Goal: Ask a question

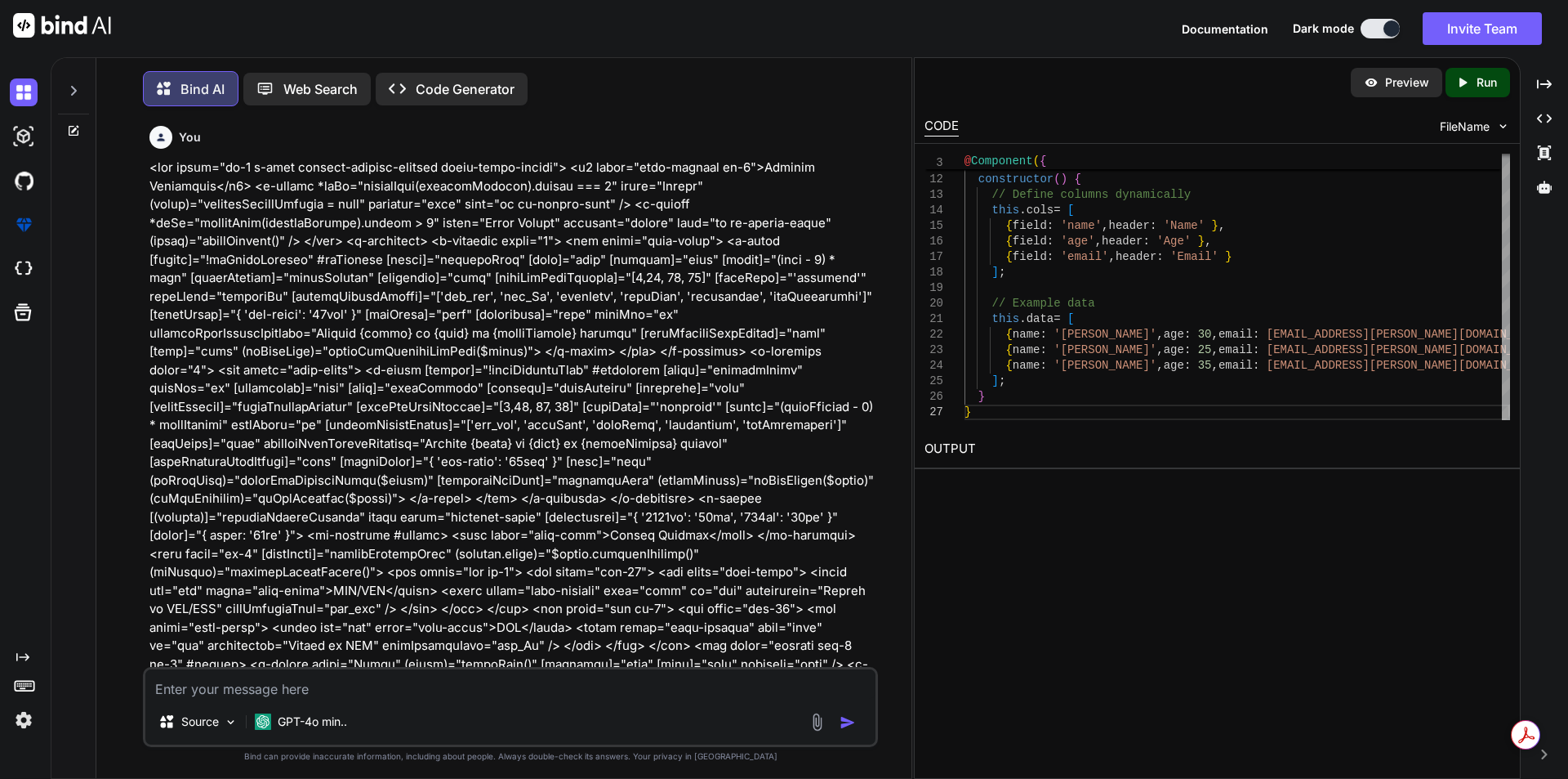
scroll to position [19401, 0]
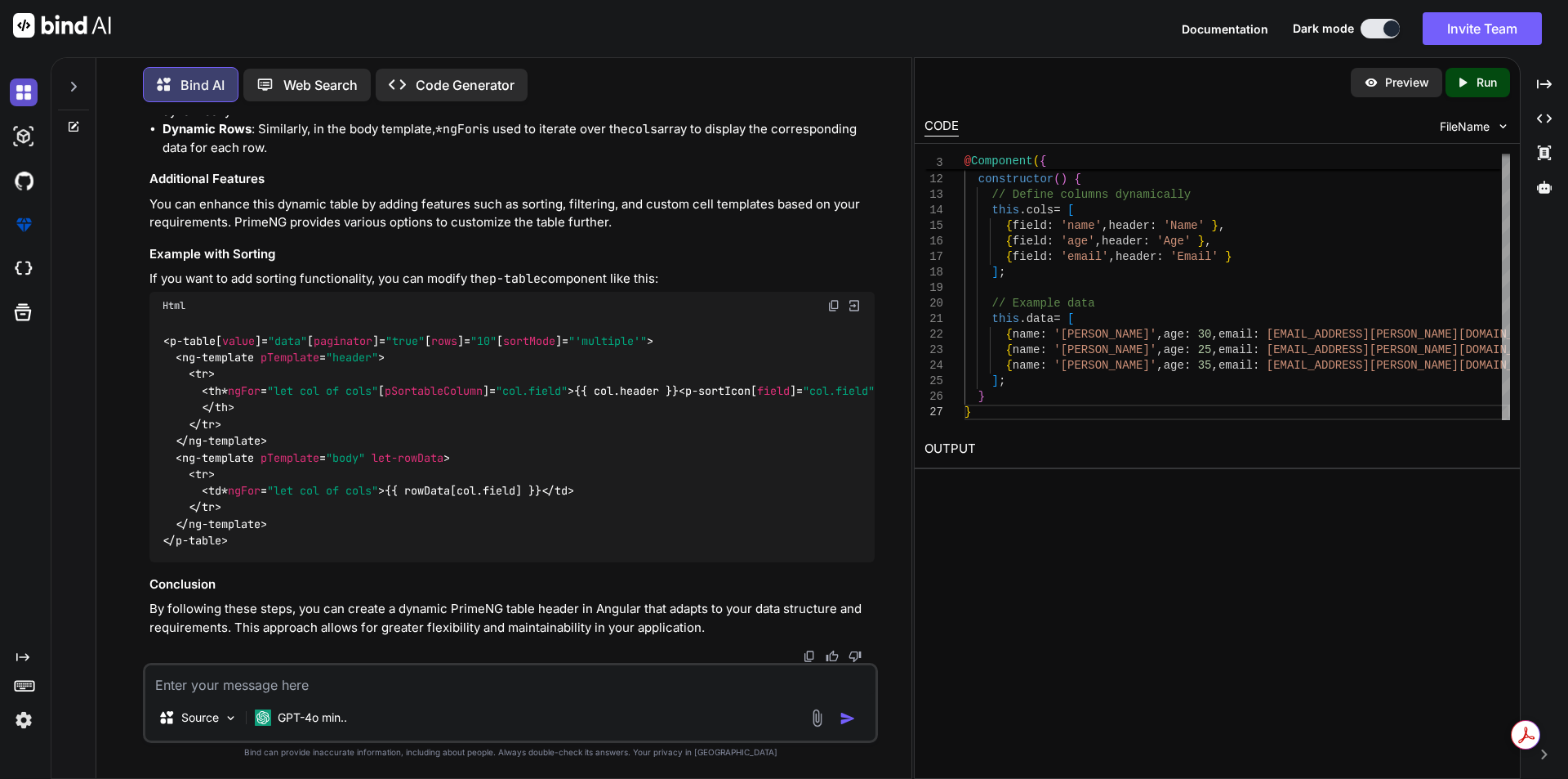
click at [22, 92] on img at bounding box center [23, 92] width 27 height 27
click at [76, 80] on icon at bounding box center [73, 86] width 13 height 13
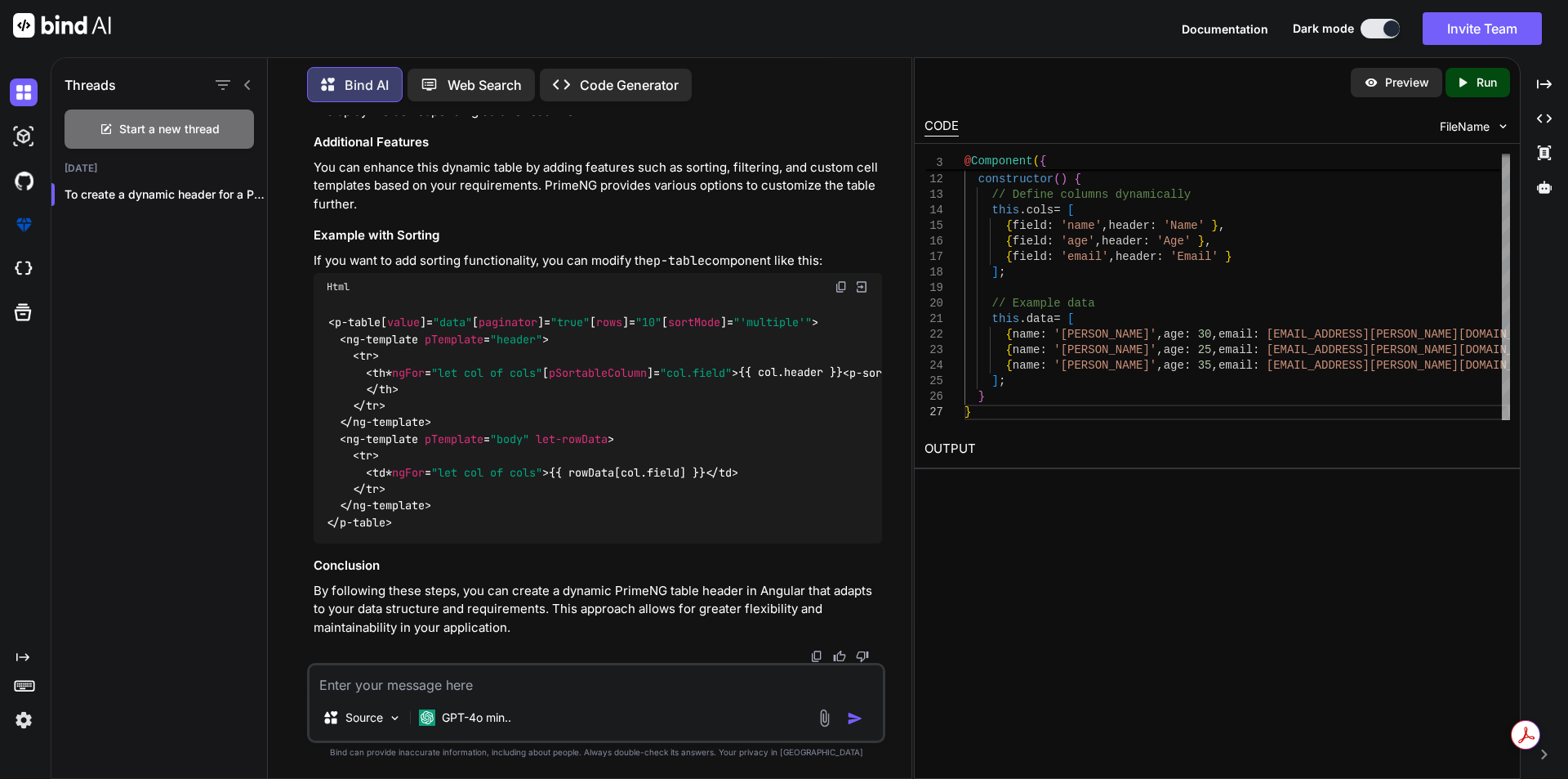
scroll to position [20285, 0]
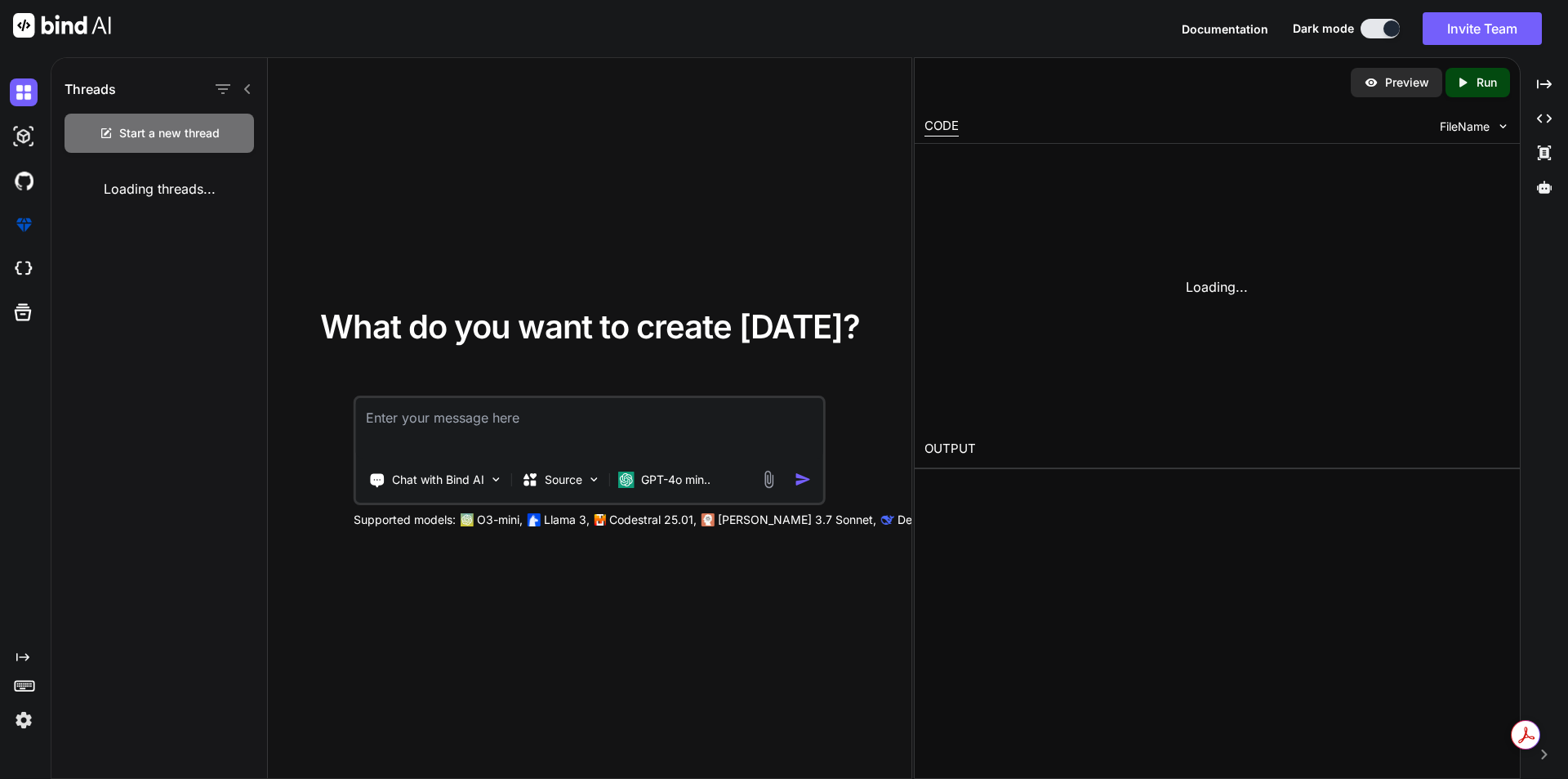
type textarea "x"
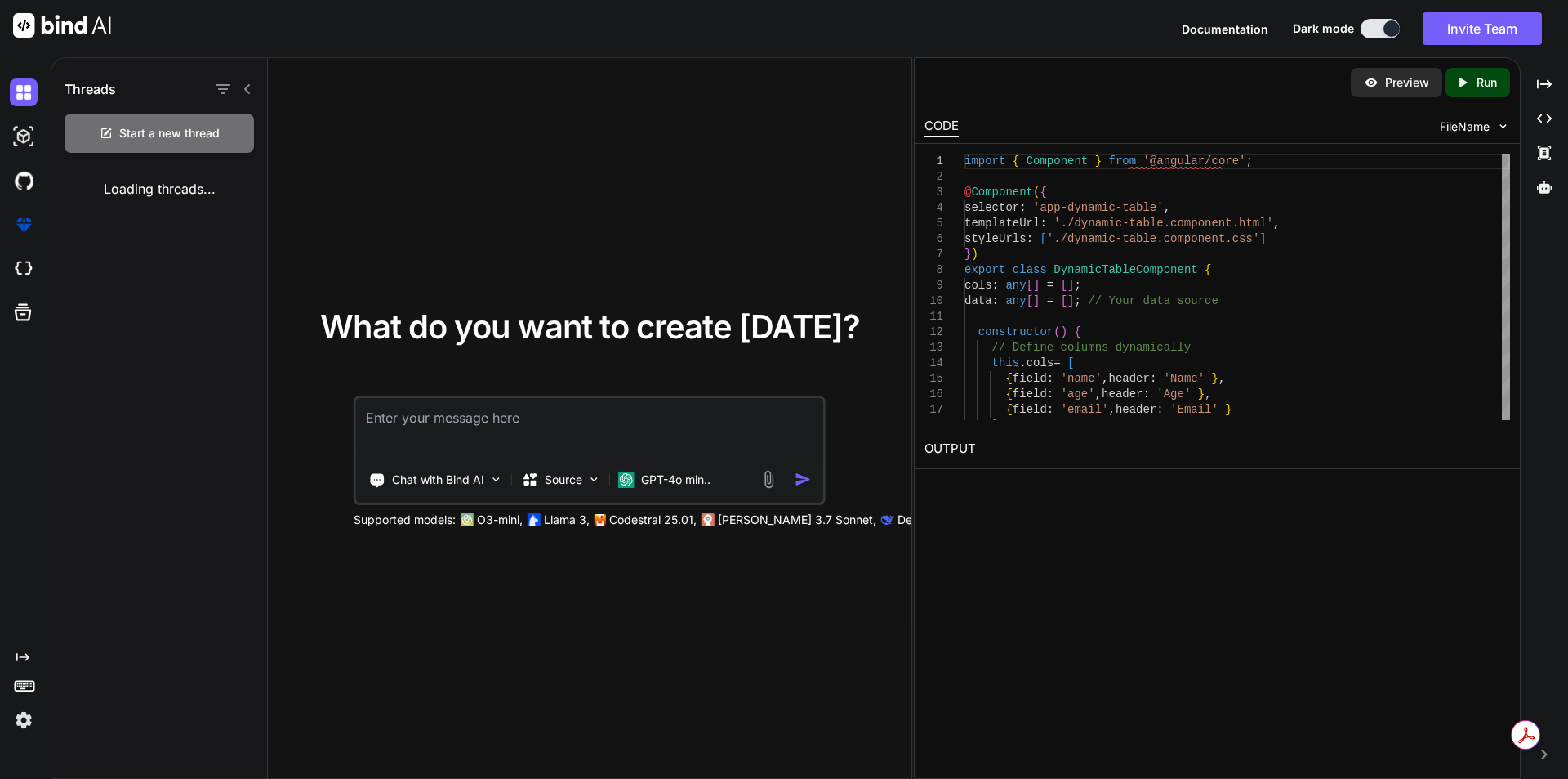
click at [246, 89] on icon at bounding box center [247, 89] width 6 height 10
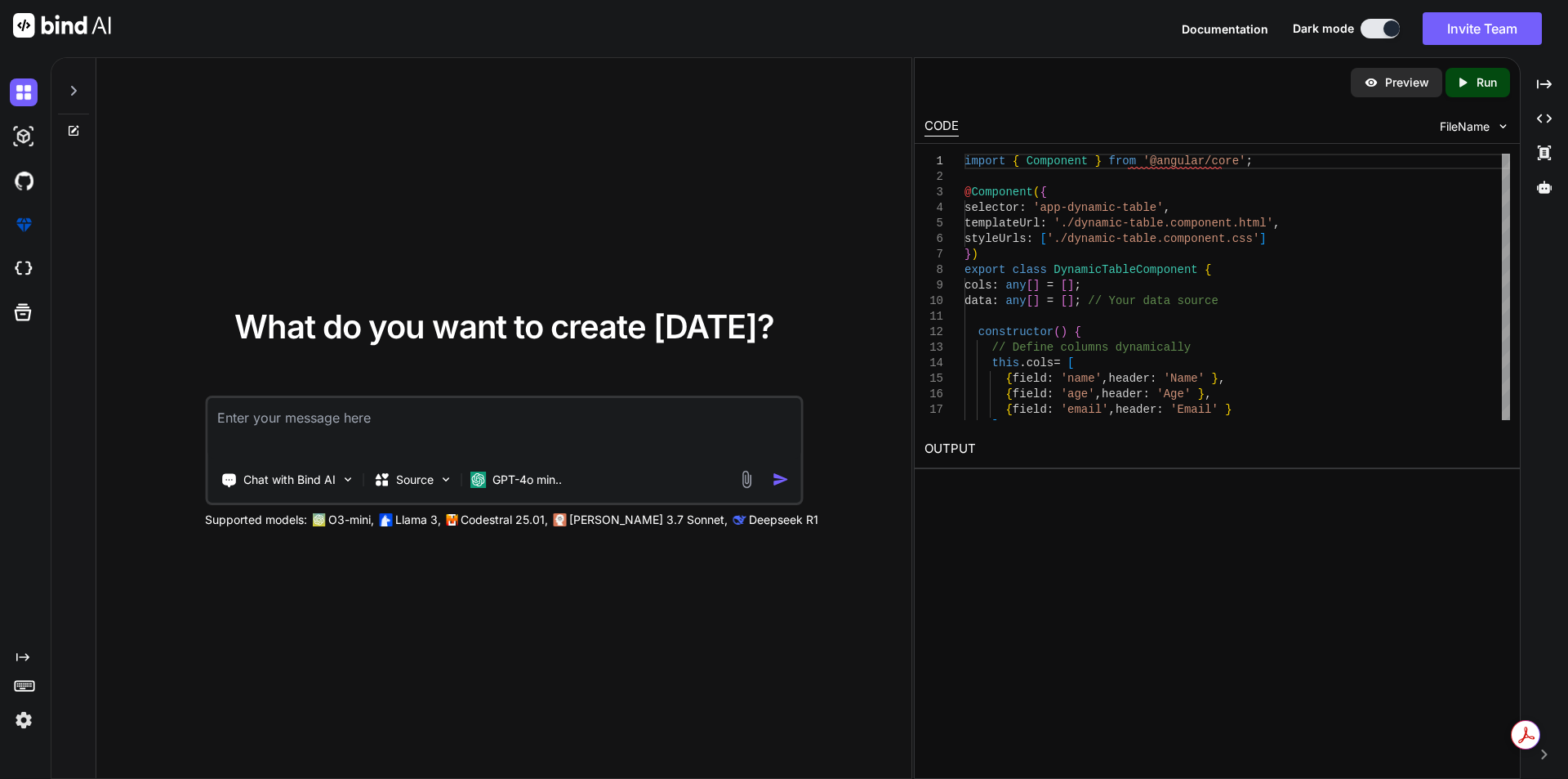
click at [72, 129] on icon at bounding box center [73, 130] width 13 height 13
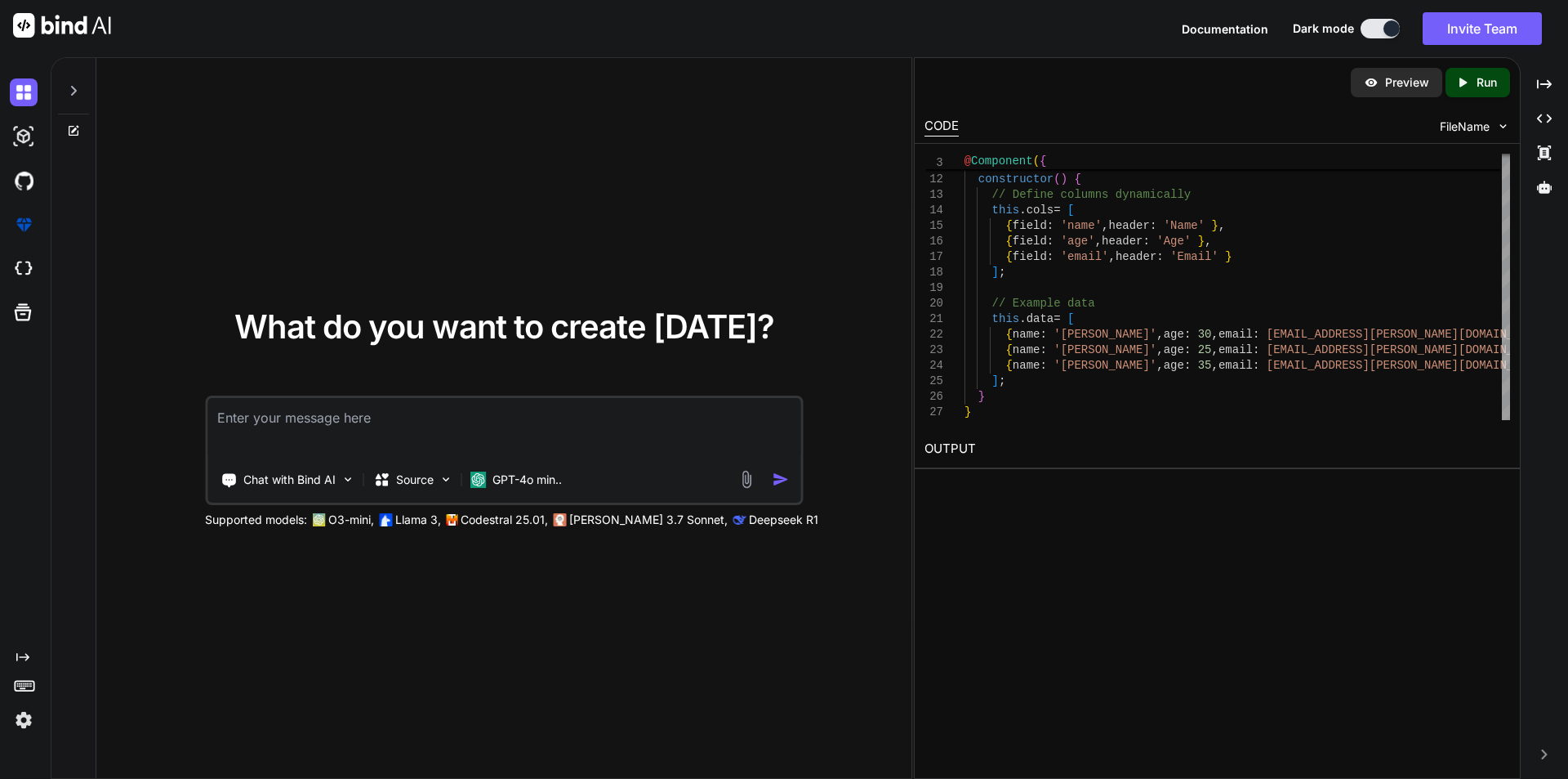
click at [362, 429] on textarea at bounding box center [503, 428] width 593 height 61
paste textarea "<p-table [value]="product.VariantItemAttributes" dataKey="variantName"> <ng-tem…"
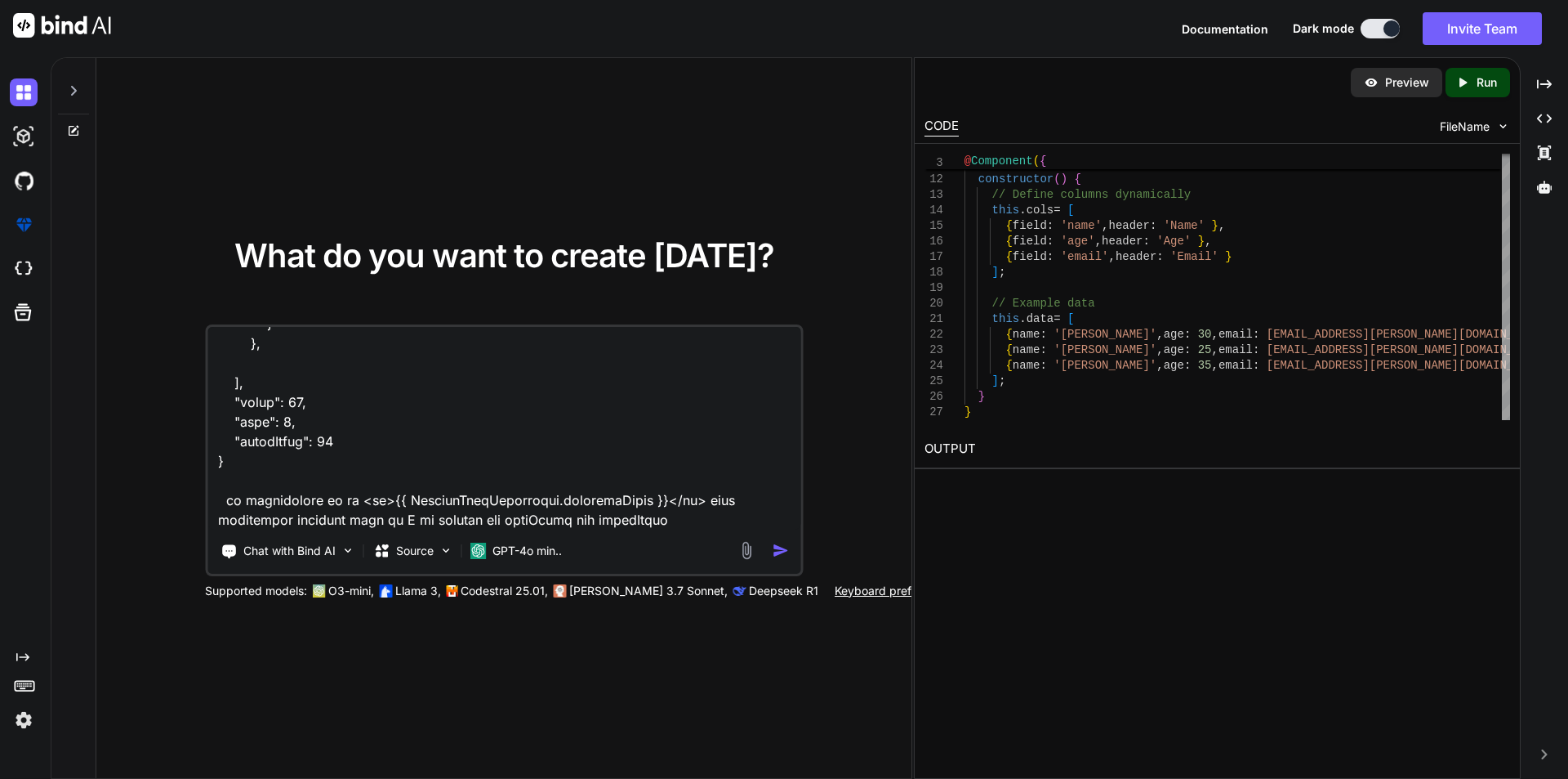
scroll to position [5613, 0]
type textarea "<p-table [value]="product.VariantItemAttributes" dataKey="variantName"> <ng-tem…"
click at [779, 549] on img "button" at bounding box center [781, 550] width 18 height 18
click at [778, 550] on img "button" at bounding box center [781, 550] width 18 height 18
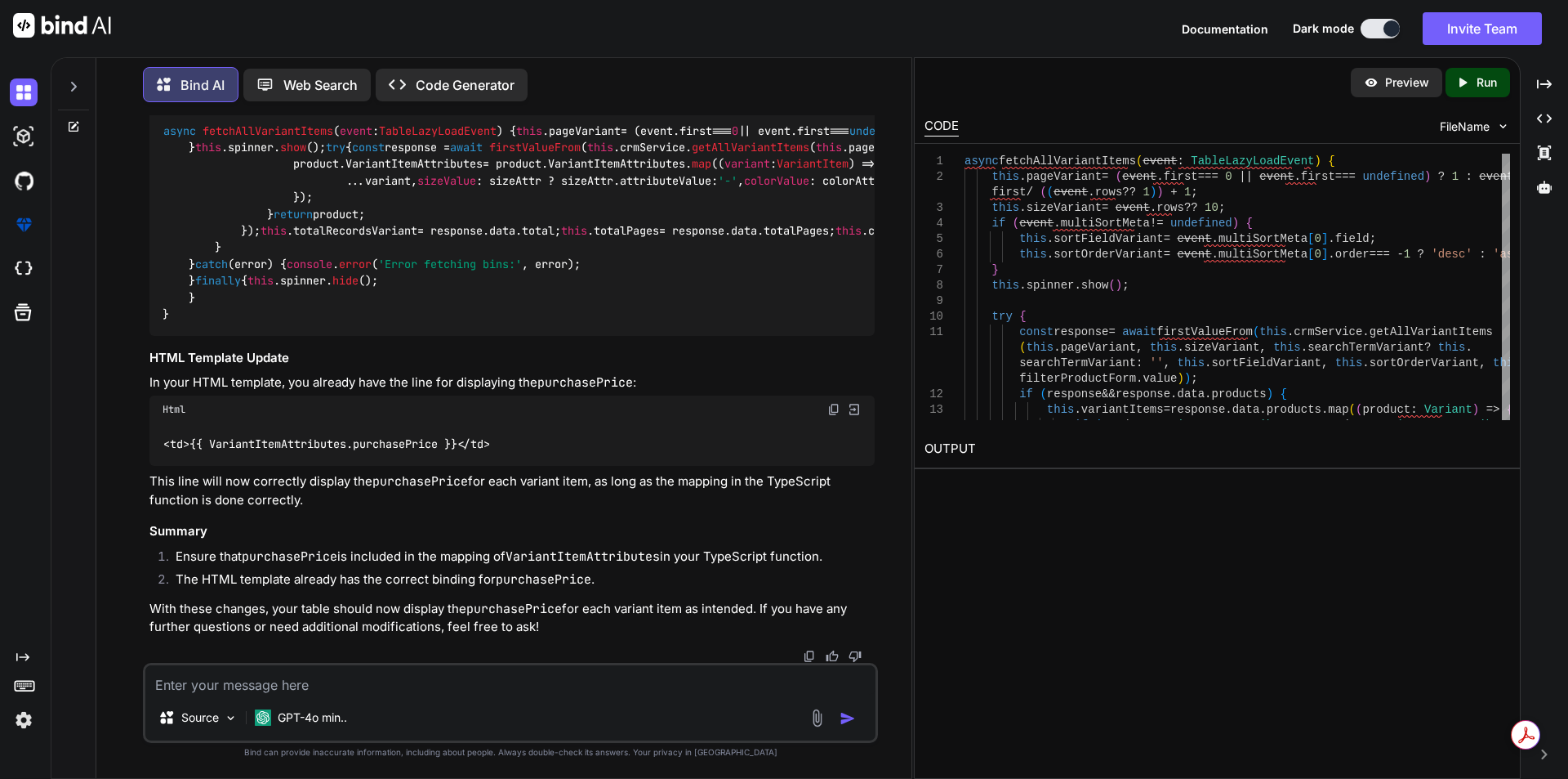
scroll to position [1893, 0]
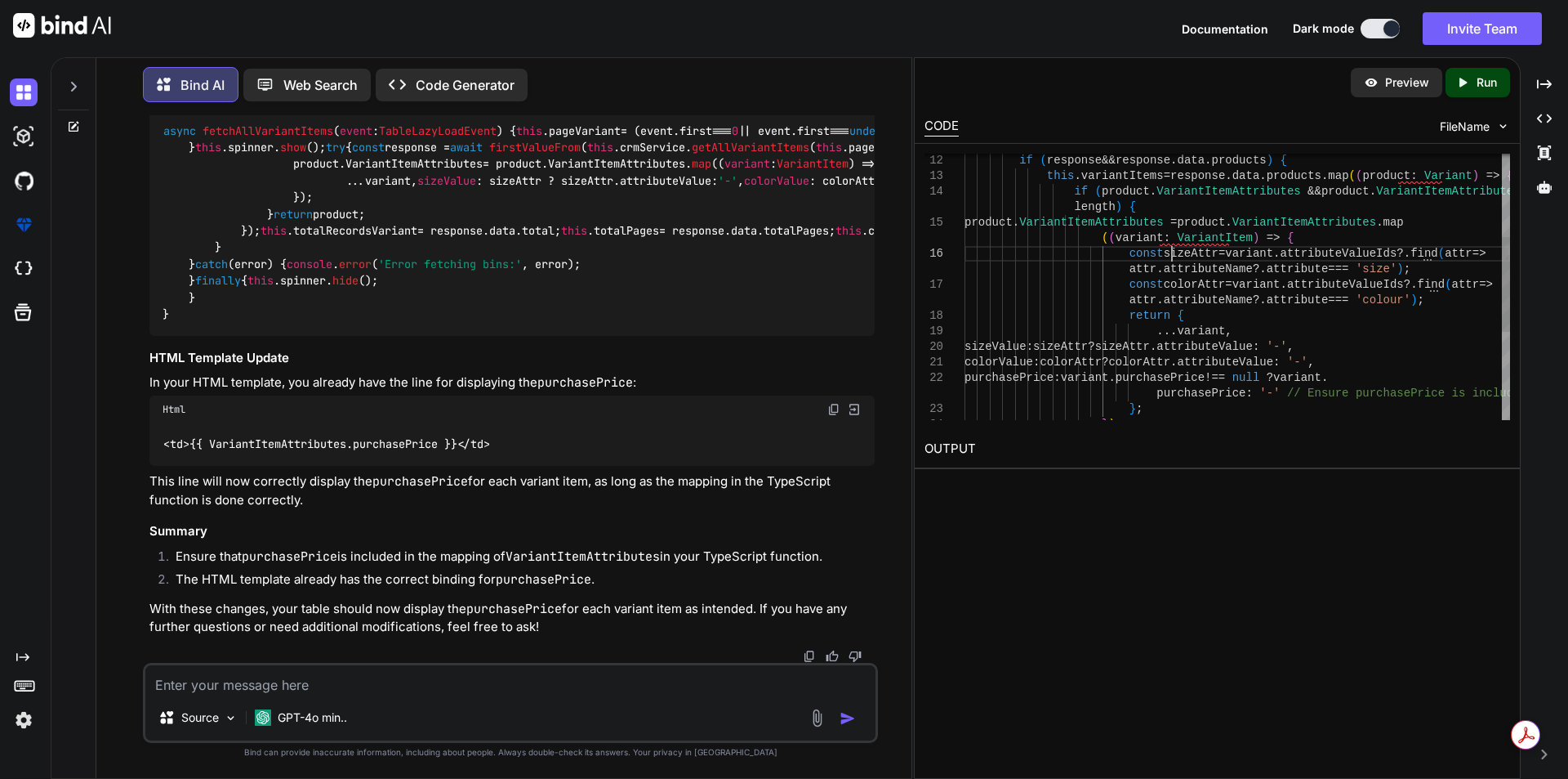
click at [1174, 249] on div "purchasePrice : '-' // Ensure purchasePrice is included } ; } ) ; colorValue : …" at bounding box center [1238, 292] width 546 height 746
click at [1186, 281] on div "purchasePrice : '-' // Ensure purchasePrice is included } ; } ) ; colorValue : …" at bounding box center [1238, 292] width 546 height 746
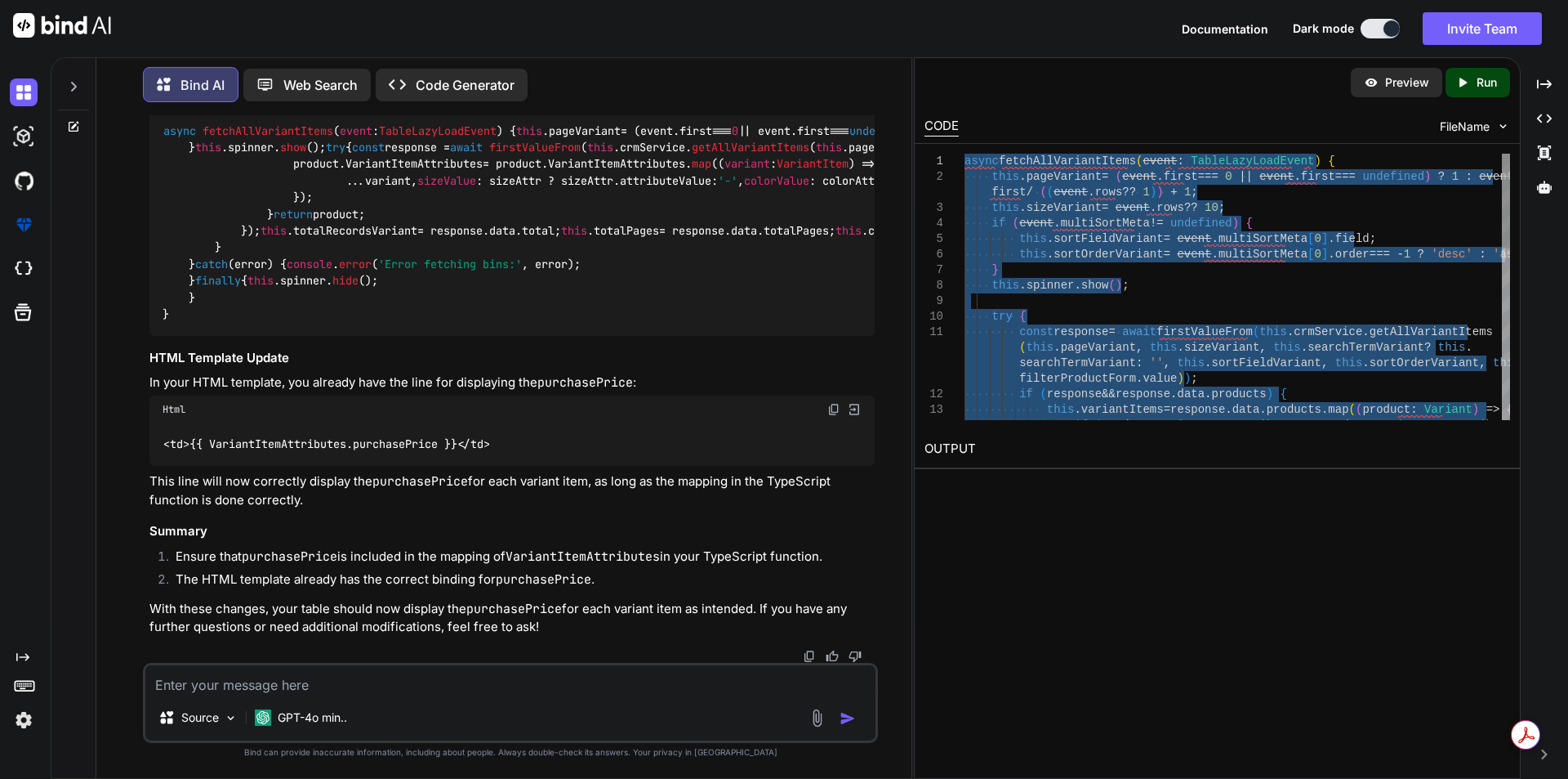
drag, startPoint x: 979, startPoint y: 416, endPoint x: 905, endPoint y: 50, distance: 373.4
type textarea "async fetchAllVariantItems(event: TableLazyLoadEvent) { this.pageVariant = (eve…"
click at [286, 684] on textarea at bounding box center [511, 680] width 731 height 29
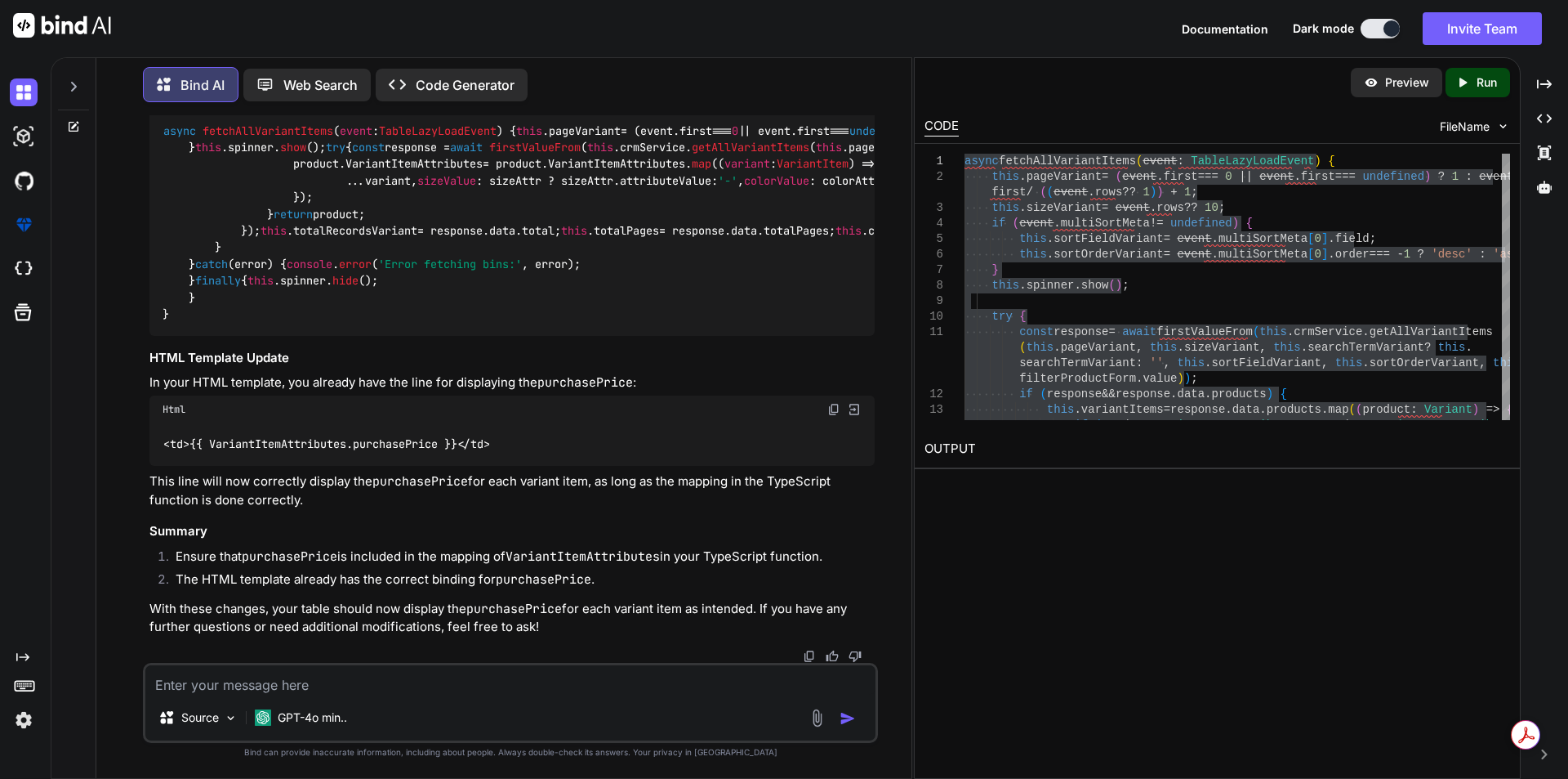
paste textarea "<th *ngFor="let col of variantAttributesColumns" [pSortableColumn]="col.field" …"
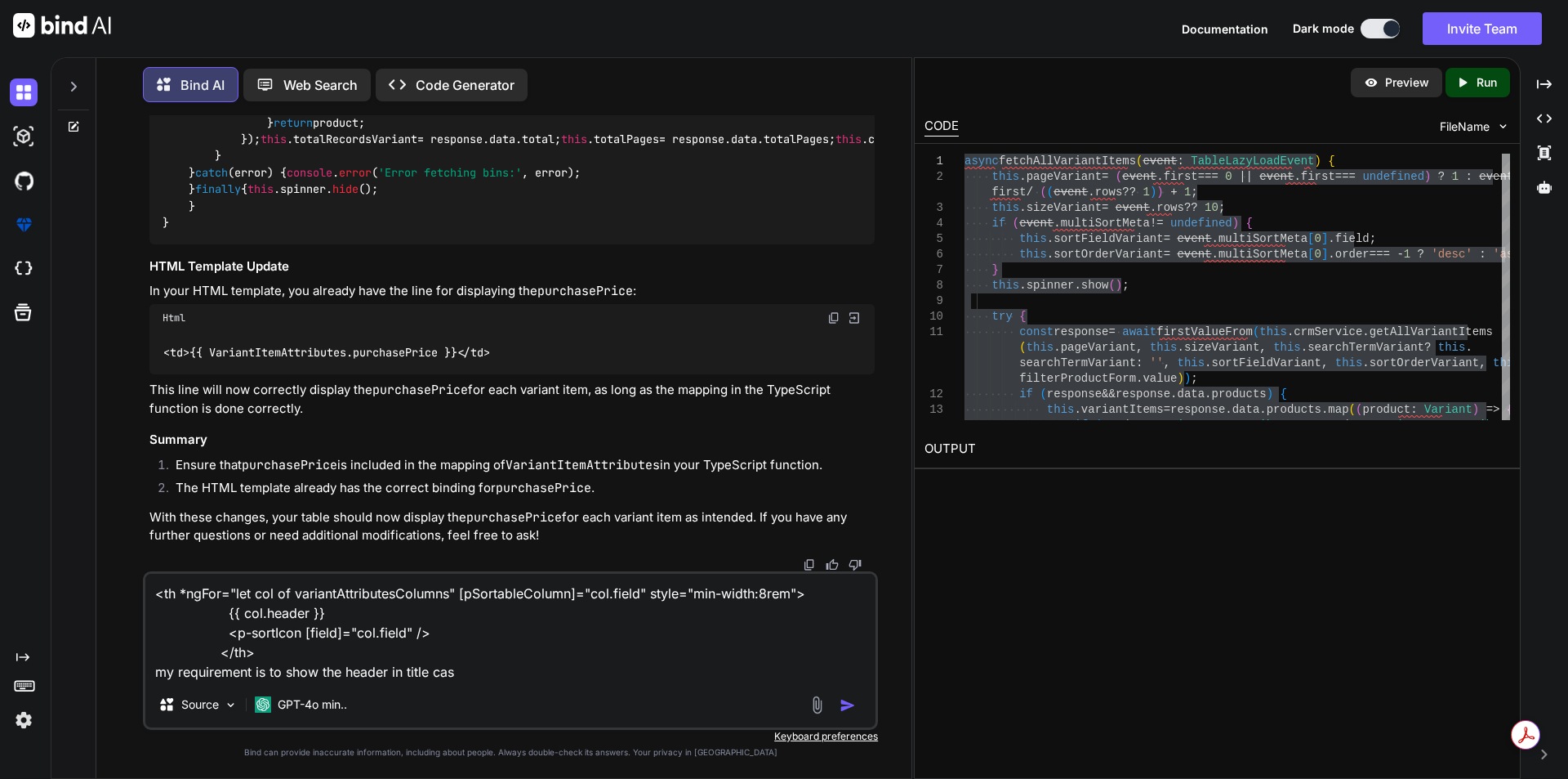
type textarea "<th *ngFor="let col of variantAttributesColumns" [pSortableColumn]="col.field" …"
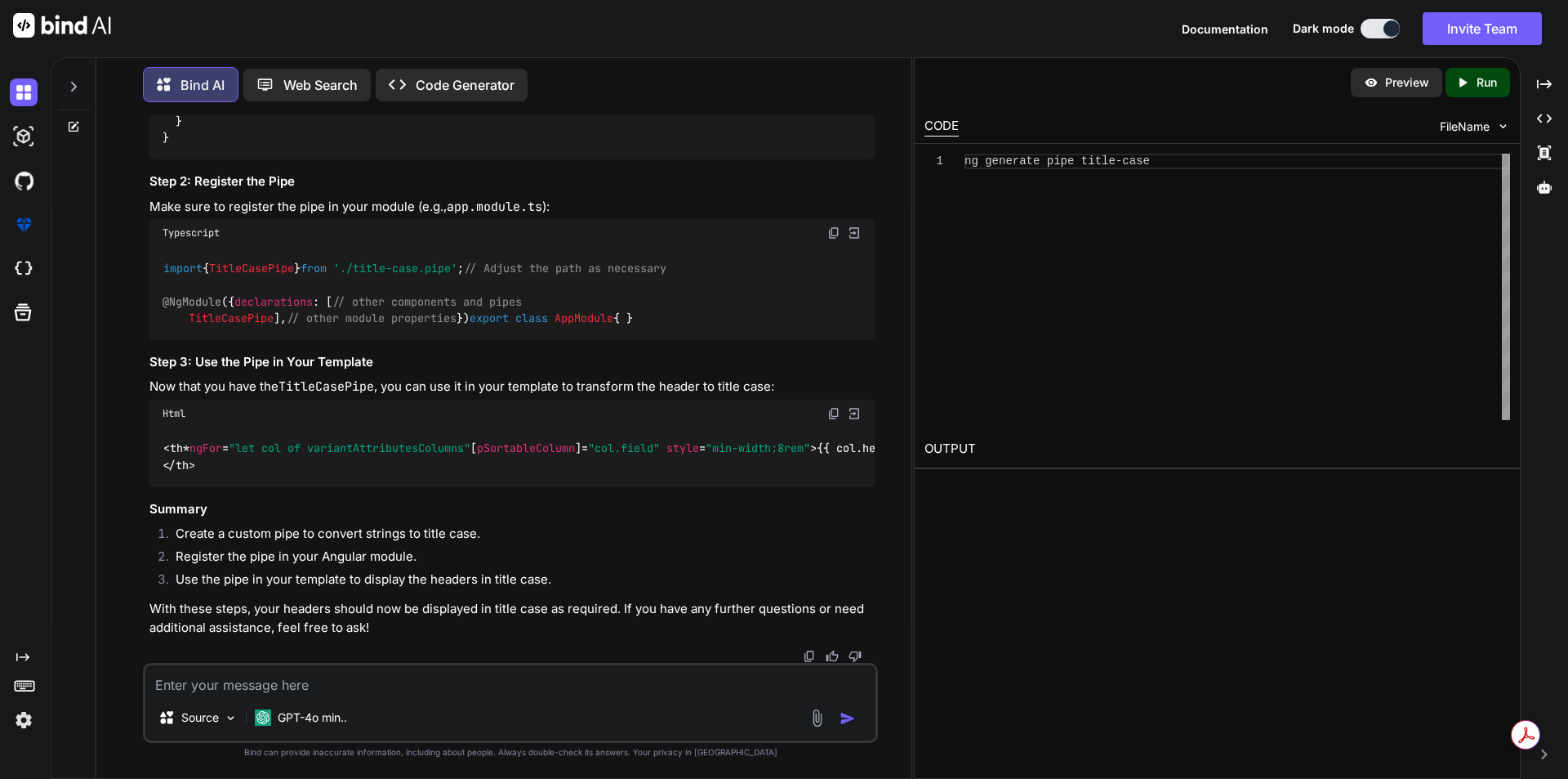
scroll to position [3146, 0]
drag, startPoint x: 270, startPoint y: 433, endPoint x: 342, endPoint y: 426, distance: 72.3
click at [342, 440] on code "< th * ngFor = "let col of variantAttributesColumns" [ pSortableColumn ]= "col.…" at bounding box center [685, 456] width 1046 height 33
copy code "| titleCase"
click at [433, 427] on div "< th * ngFor = "let col of variantAttributesColumns" [ pSortableColumn ]= "col.…" at bounding box center [512, 456] width 726 height 60
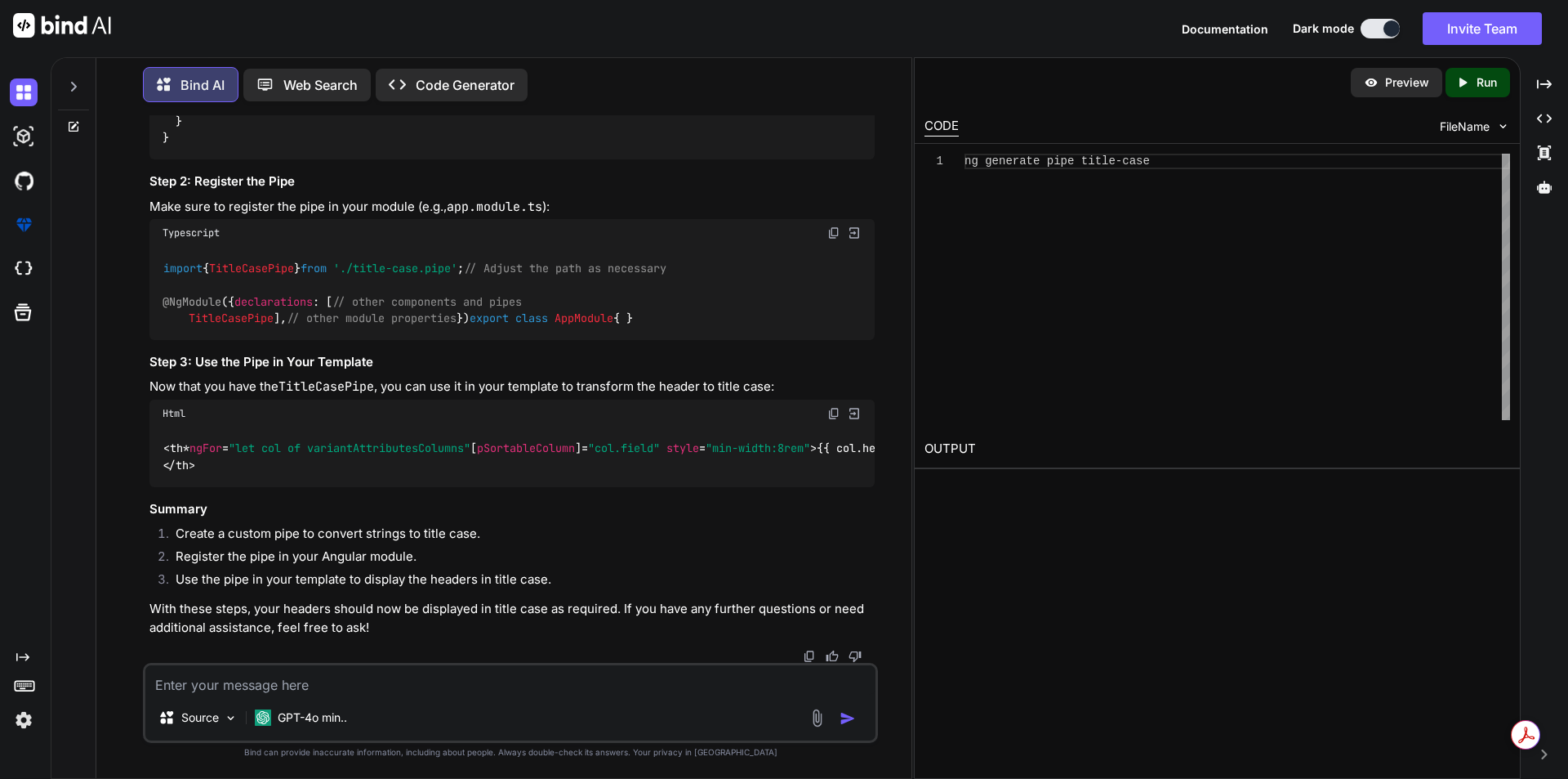
scroll to position [2983, 0]
click at [224, 325] on span "TitleCasePipe" at bounding box center [231, 318] width 85 height 15
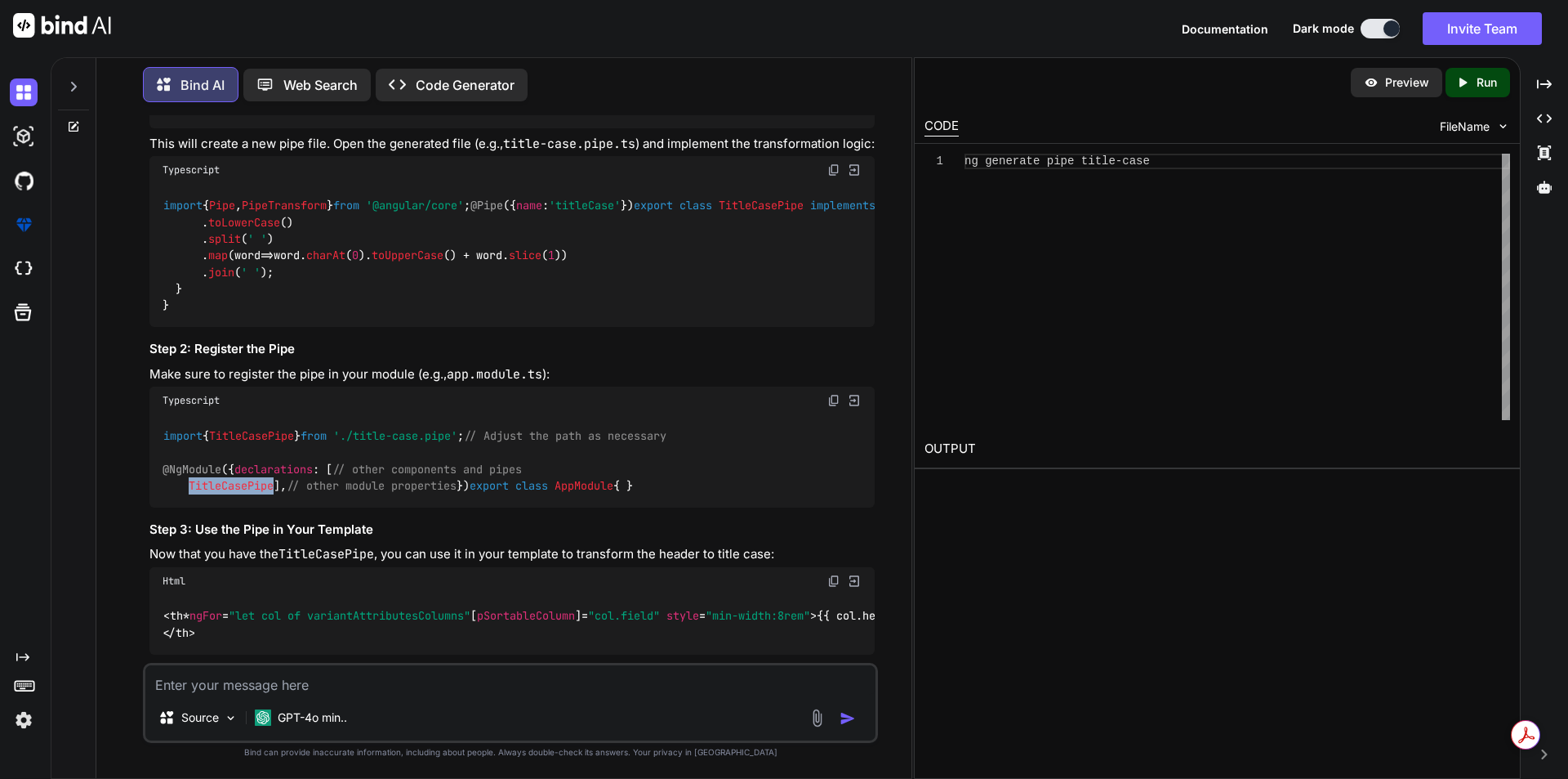
scroll to position [2329, 0]
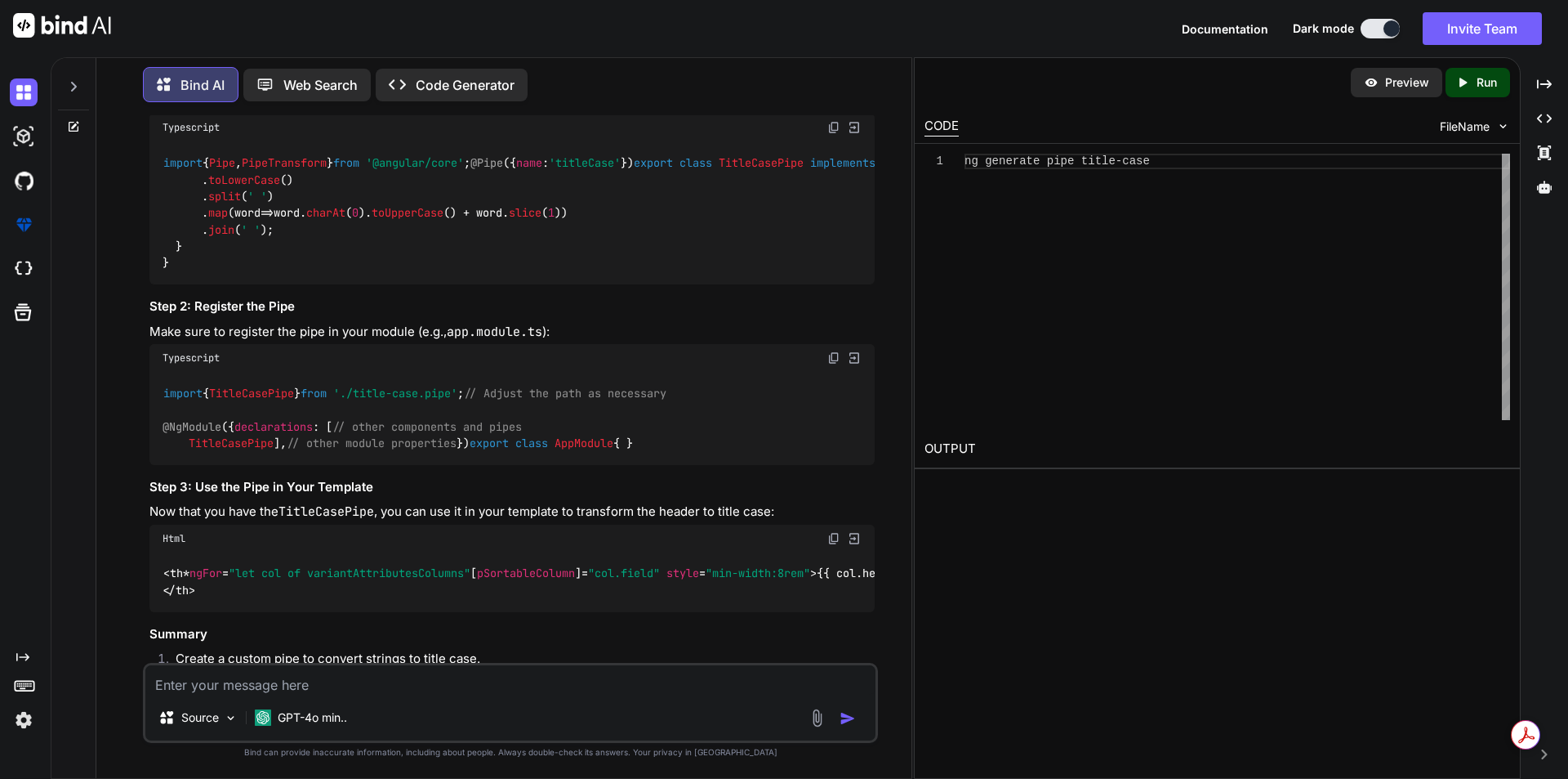
drag, startPoint x: 144, startPoint y: 277, endPoint x: 691, endPoint y: 299, distance: 547.4
click at [691, 299] on div "You Bind AI To display the purchasePrice in your table, you need to ensure that…" at bounding box center [510, 447] width 736 height 663
copy p "<th *ngFor="let col of variantAttributesColumns" [pSortableColumn]="col.field" …"
click at [198, 687] on textarea at bounding box center [511, 680] width 731 height 29
paste textarea "<p-table [hidden]="!showVariantData" #dtvariant [value]="variantItems" dataKey=…"
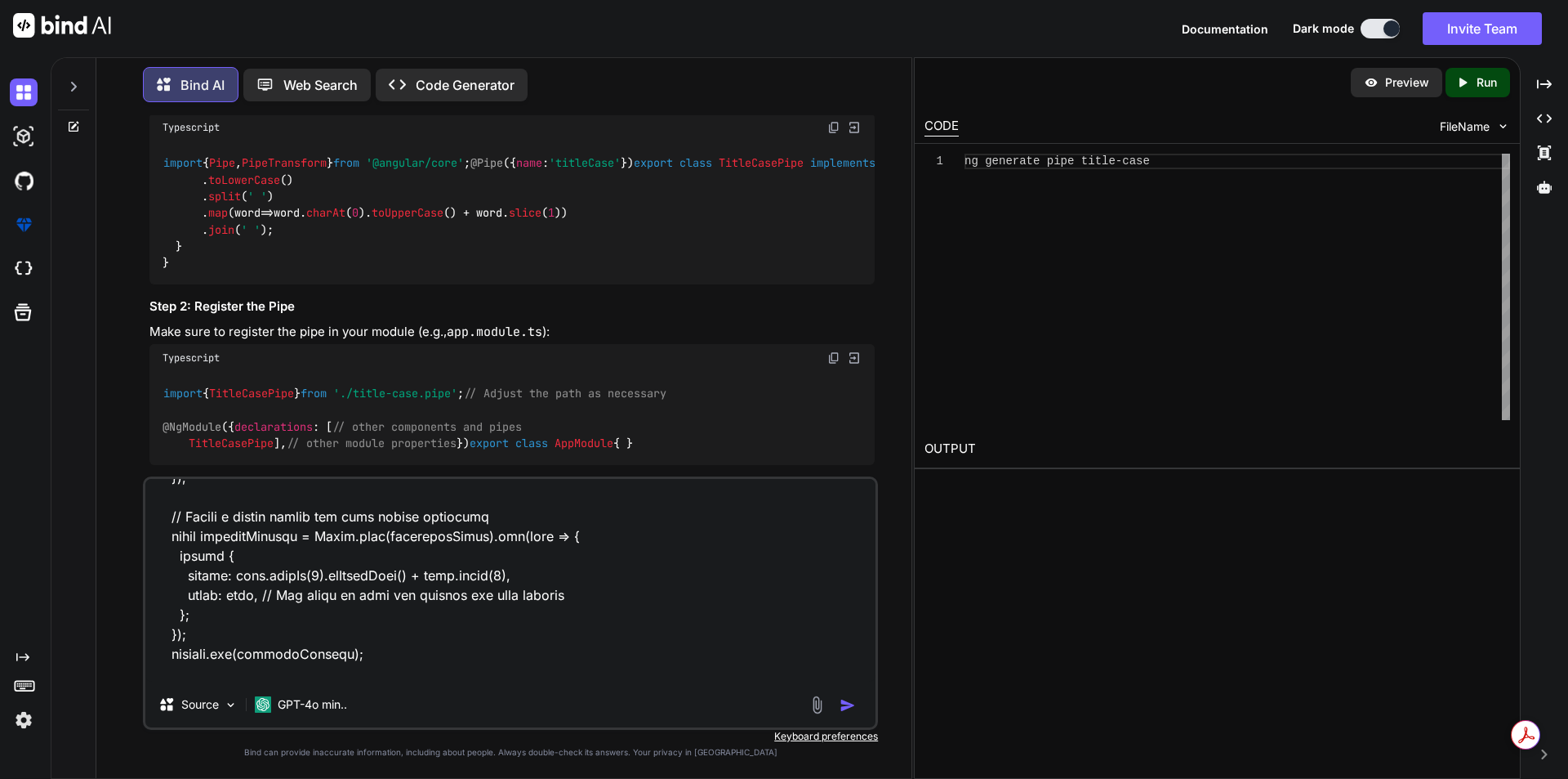
scroll to position [3946, 0]
type textarea "<p-table [hidden]="!showVariantData" #dtvariant [value]="variantItems" dataKey=…"
click at [845, 704] on img "button" at bounding box center [848, 705] width 17 height 17
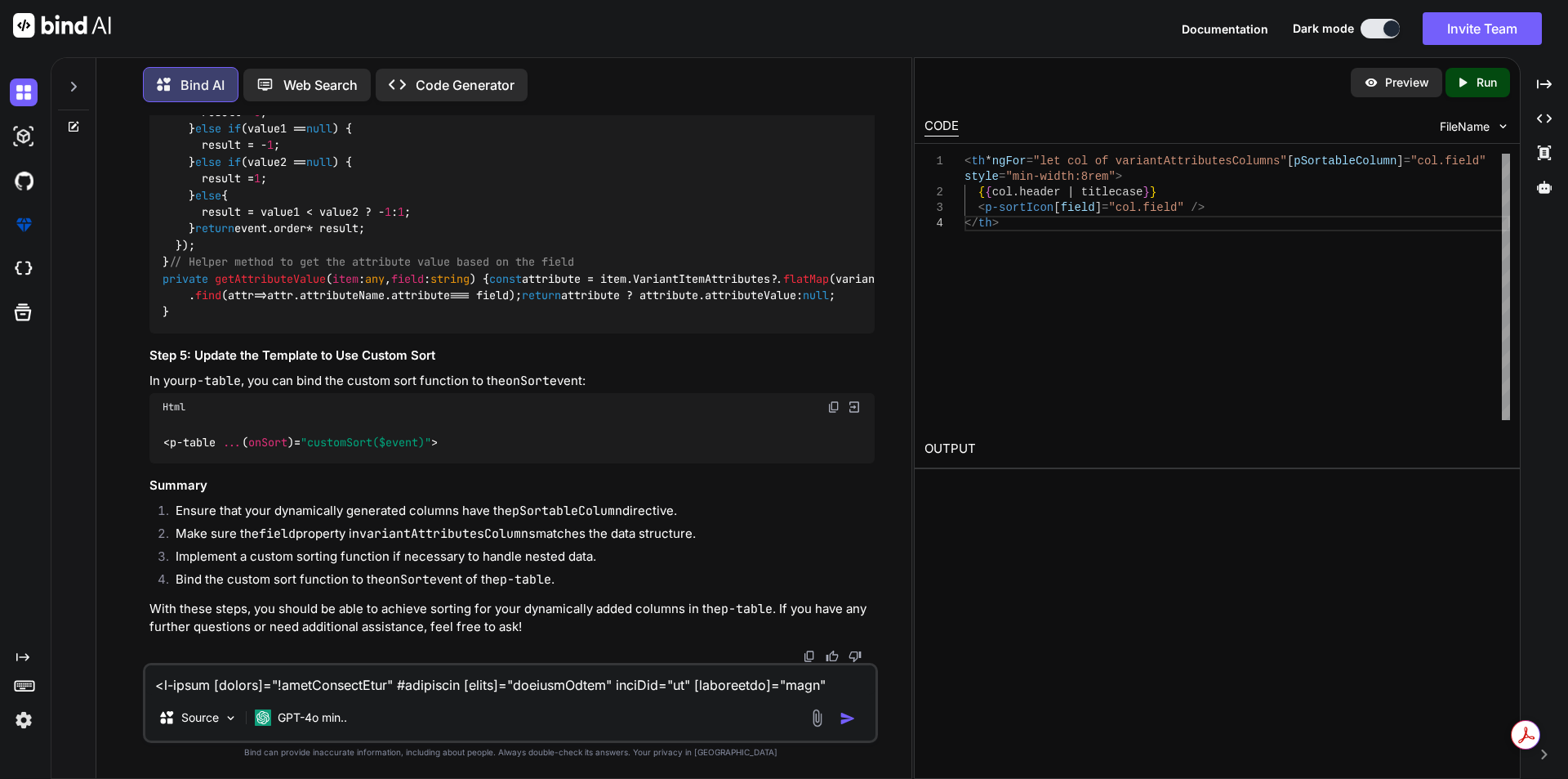
scroll to position [5967, 0]
